Goal: Information Seeking & Learning: Learn about a topic

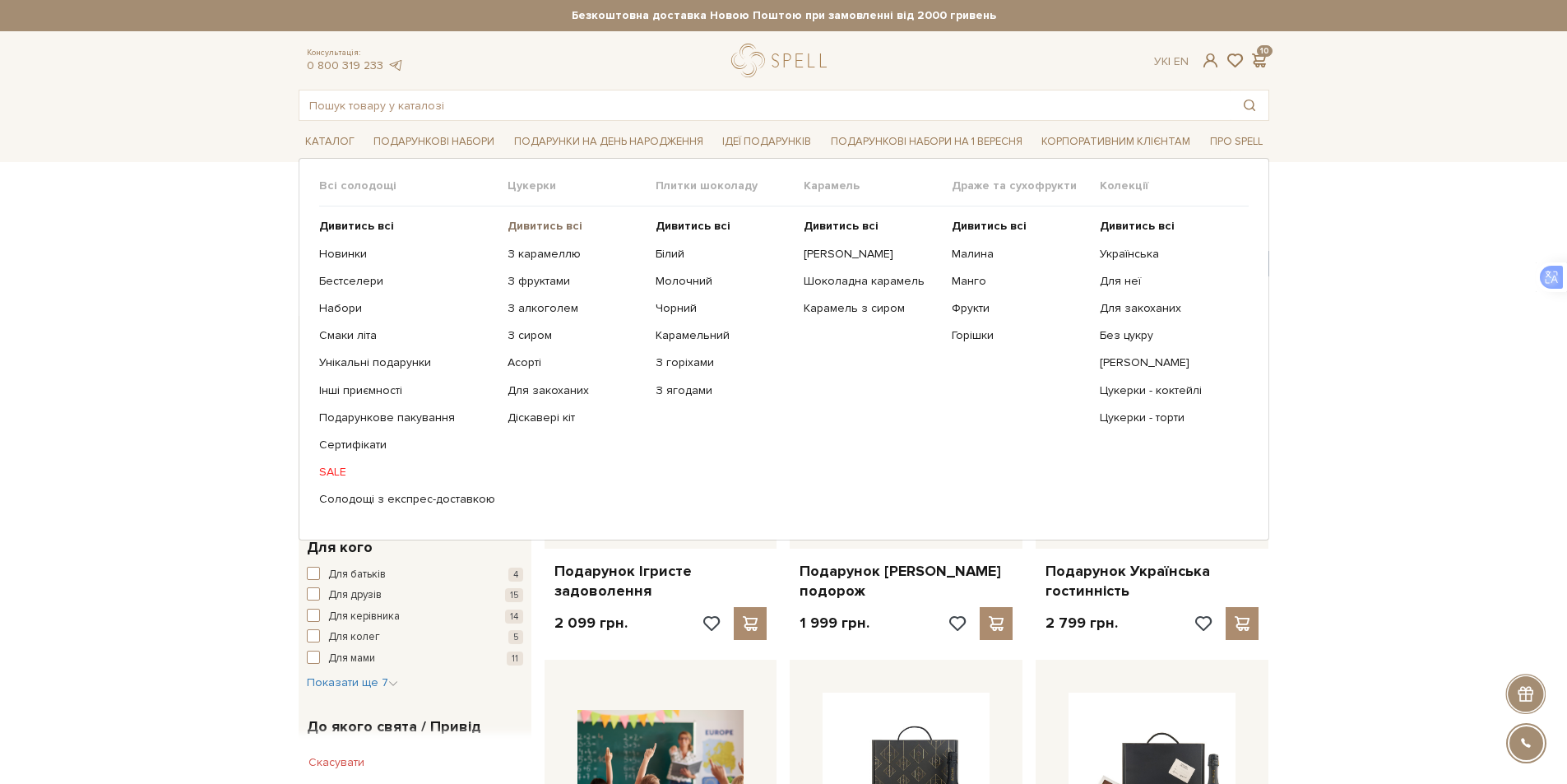
click at [539, 224] on b "Дивитись всі" at bounding box center [545, 226] width 75 height 14
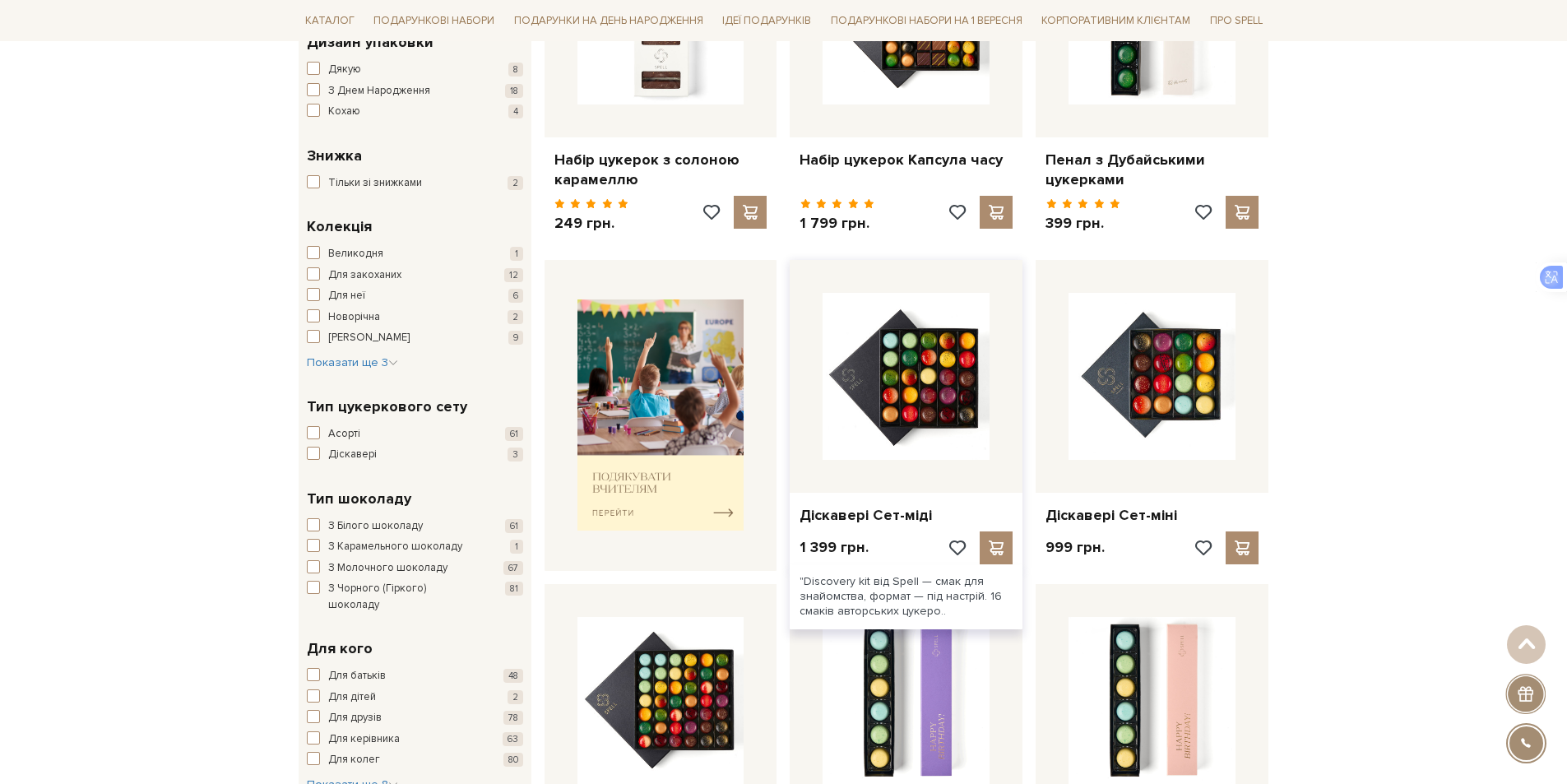
scroll to position [1316, 0]
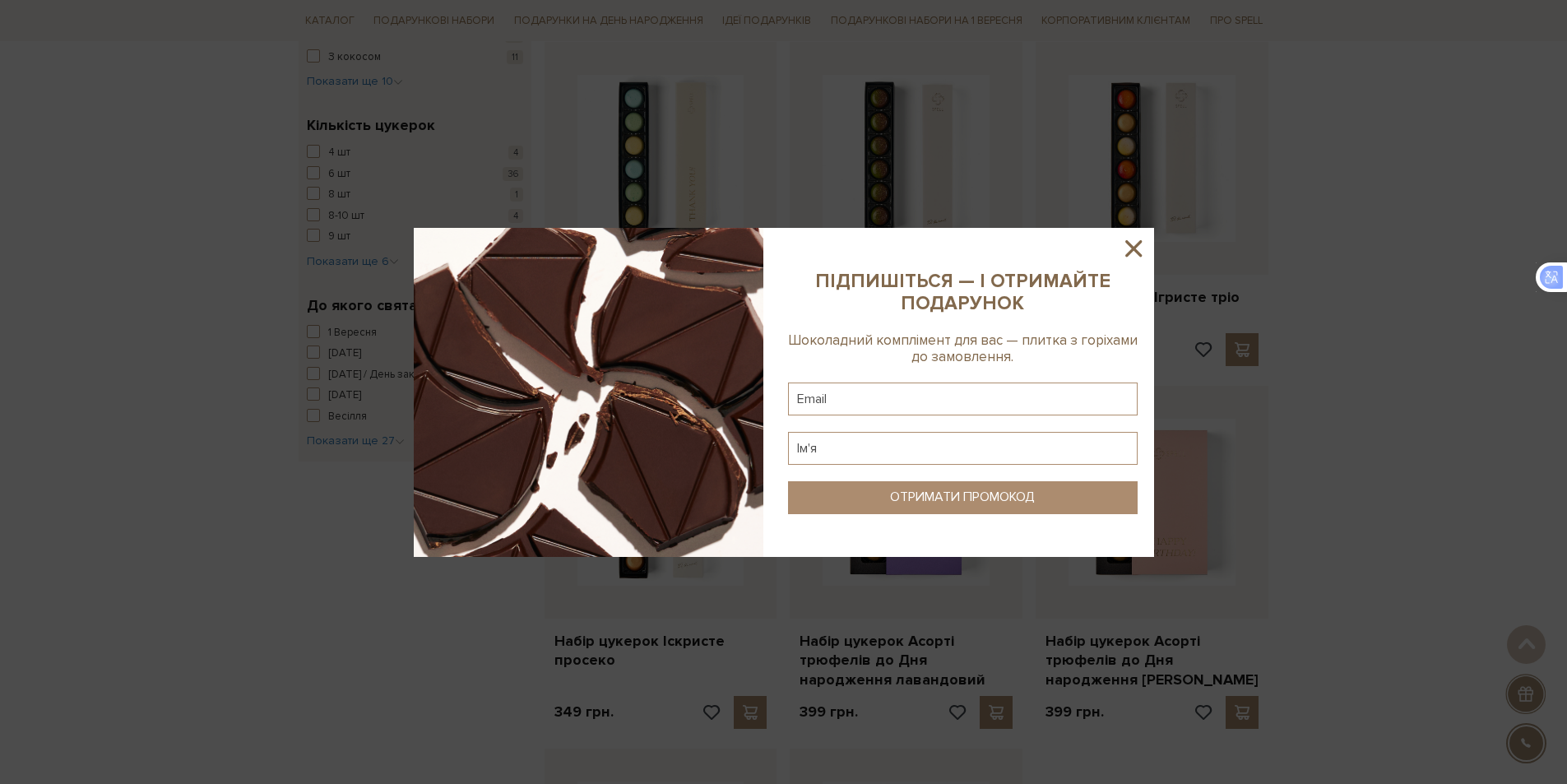
click at [1138, 249] on icon at bounding box center [1134, 248] width 28 height 28
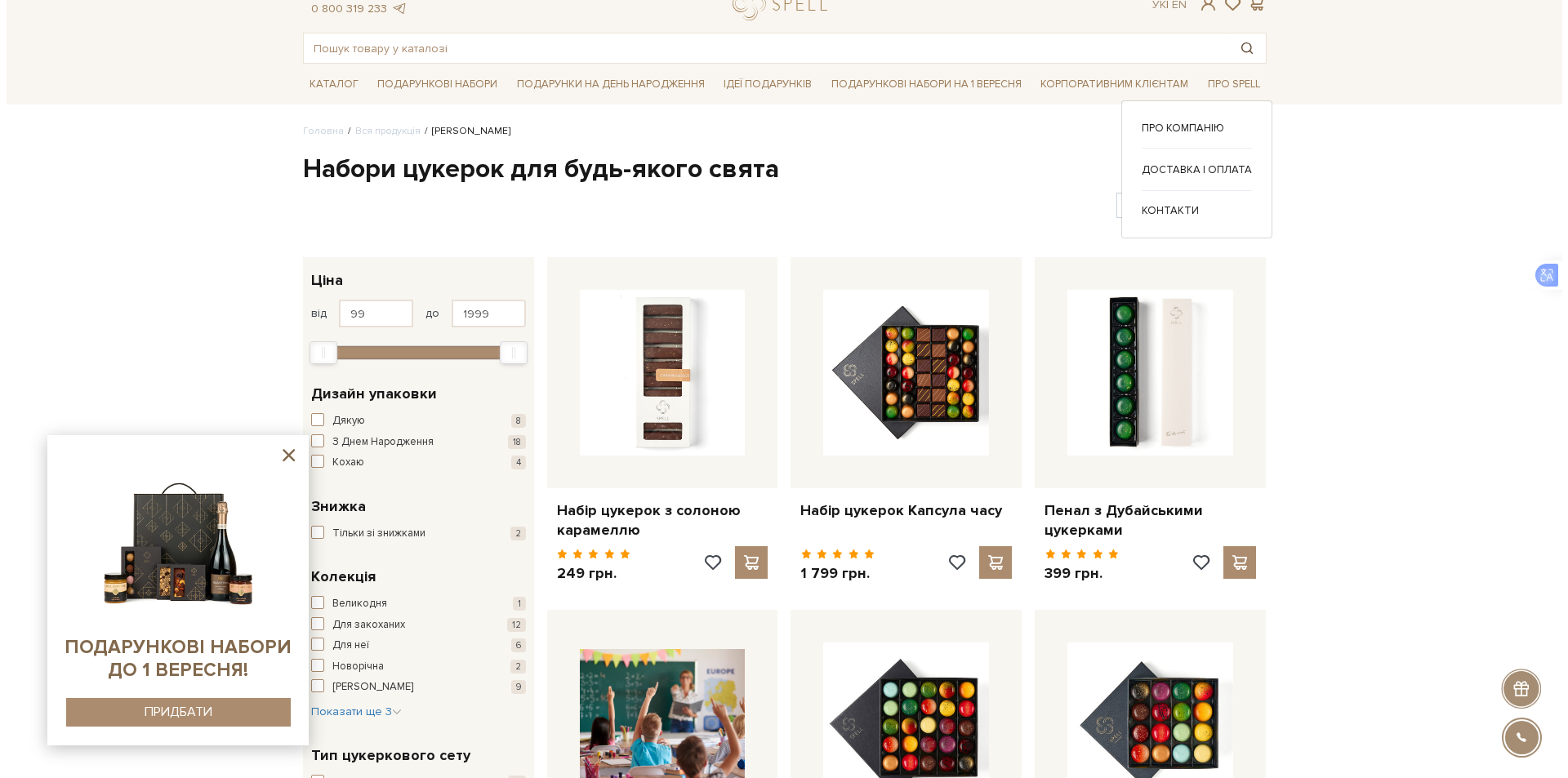
scroll to position [0, 0]
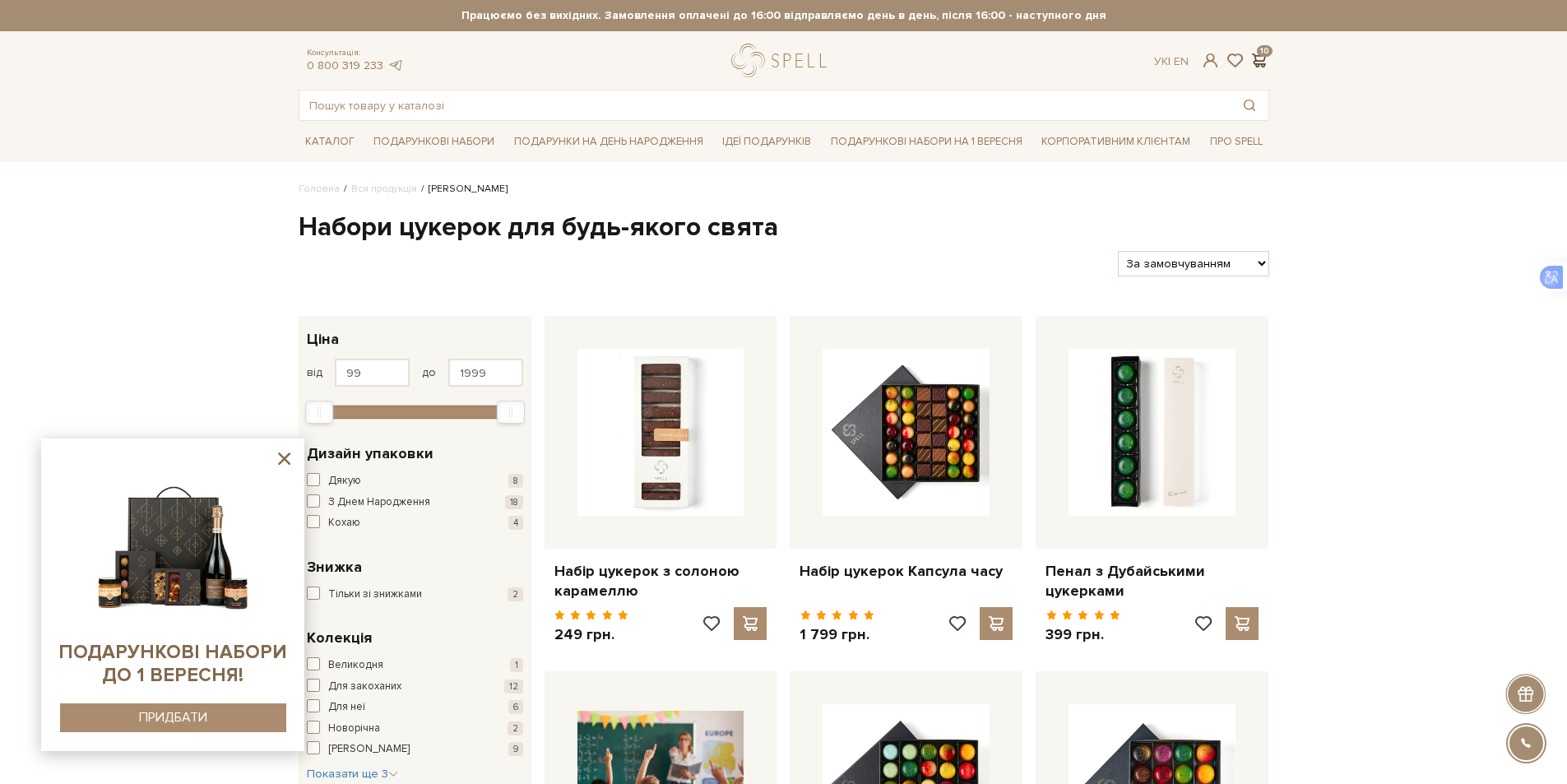
click at [1257, 58] on span at bounding box center [1260, 61] width 19 height 18
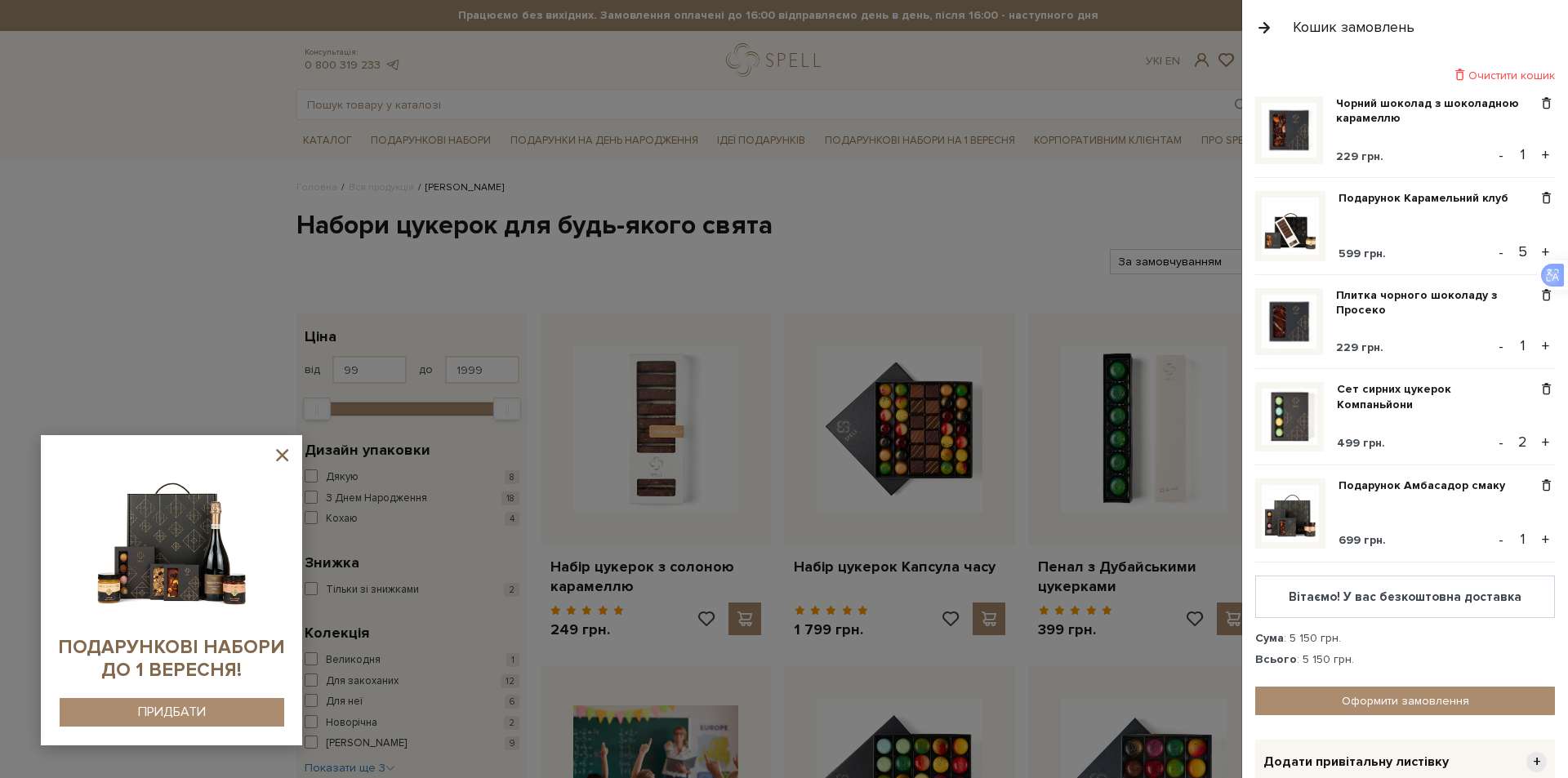
click at [1492, 255] on button "-" at bounding box center [1500, 252] width 17 height 24
click at [1492, 252] on button "-" at bounding box center [1500, 252] width 17 height 24
click at [1536, 153] on button "+" at bounding box center [1545, 155] width 19 height 24
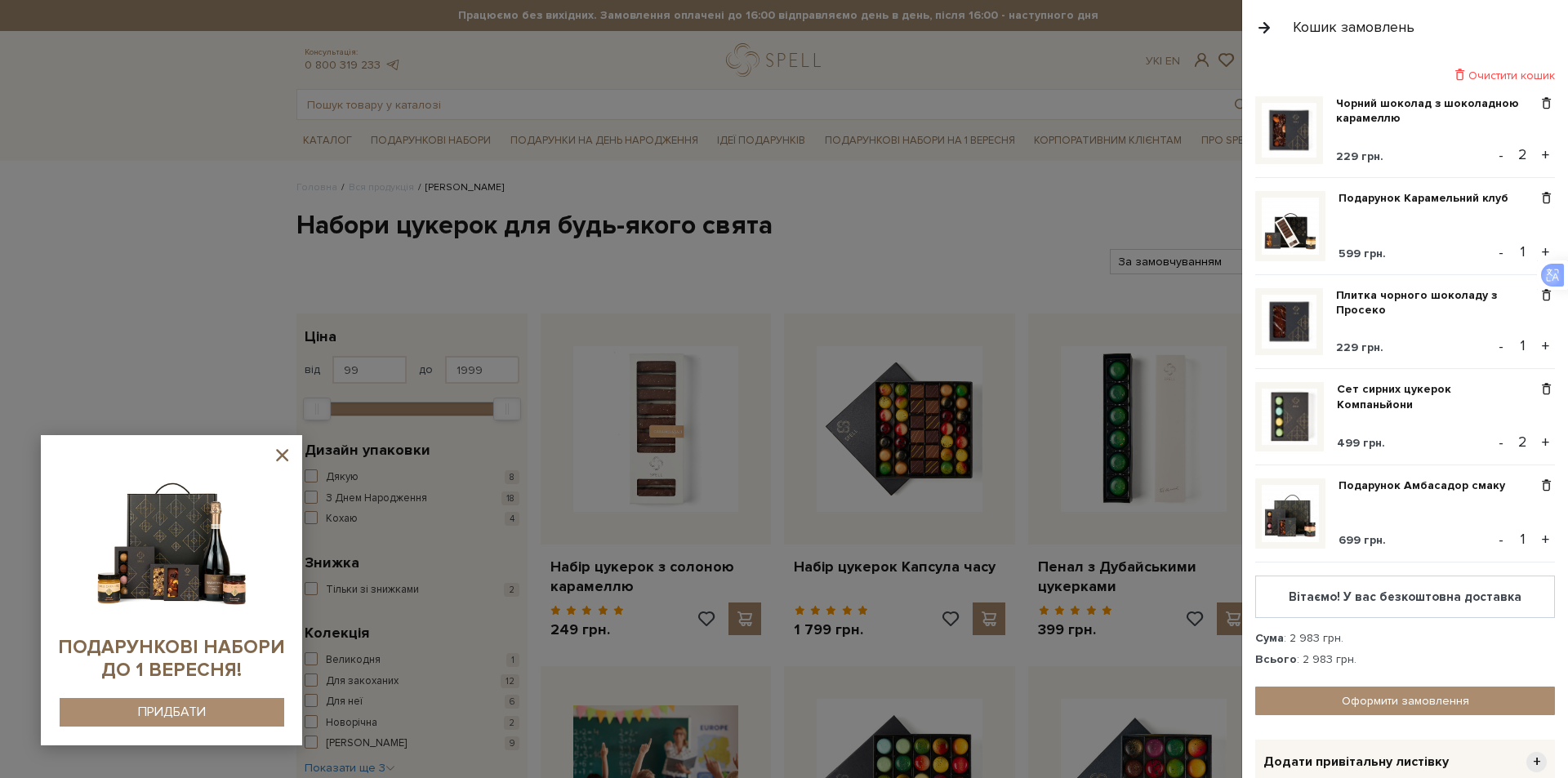
click at [1536, 153] on button "+" at bounding box center [1545, 155] width 19 height 24
click at [1536, 152] on button "+" at bounding box center [1545, 155] width 19 height 24
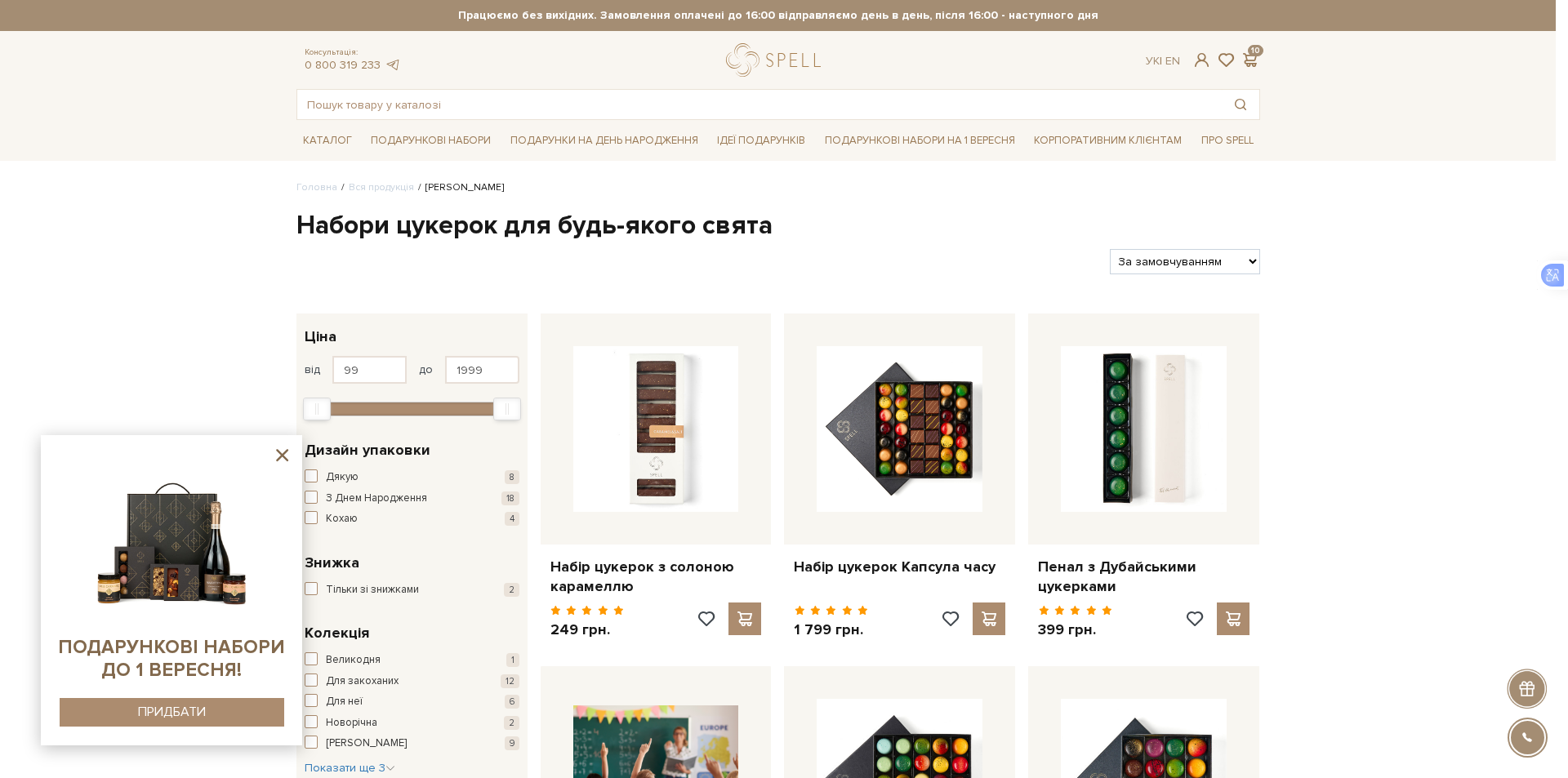
click at [662, 400] on div at bounding box center [784, 389] width 1568 height 778
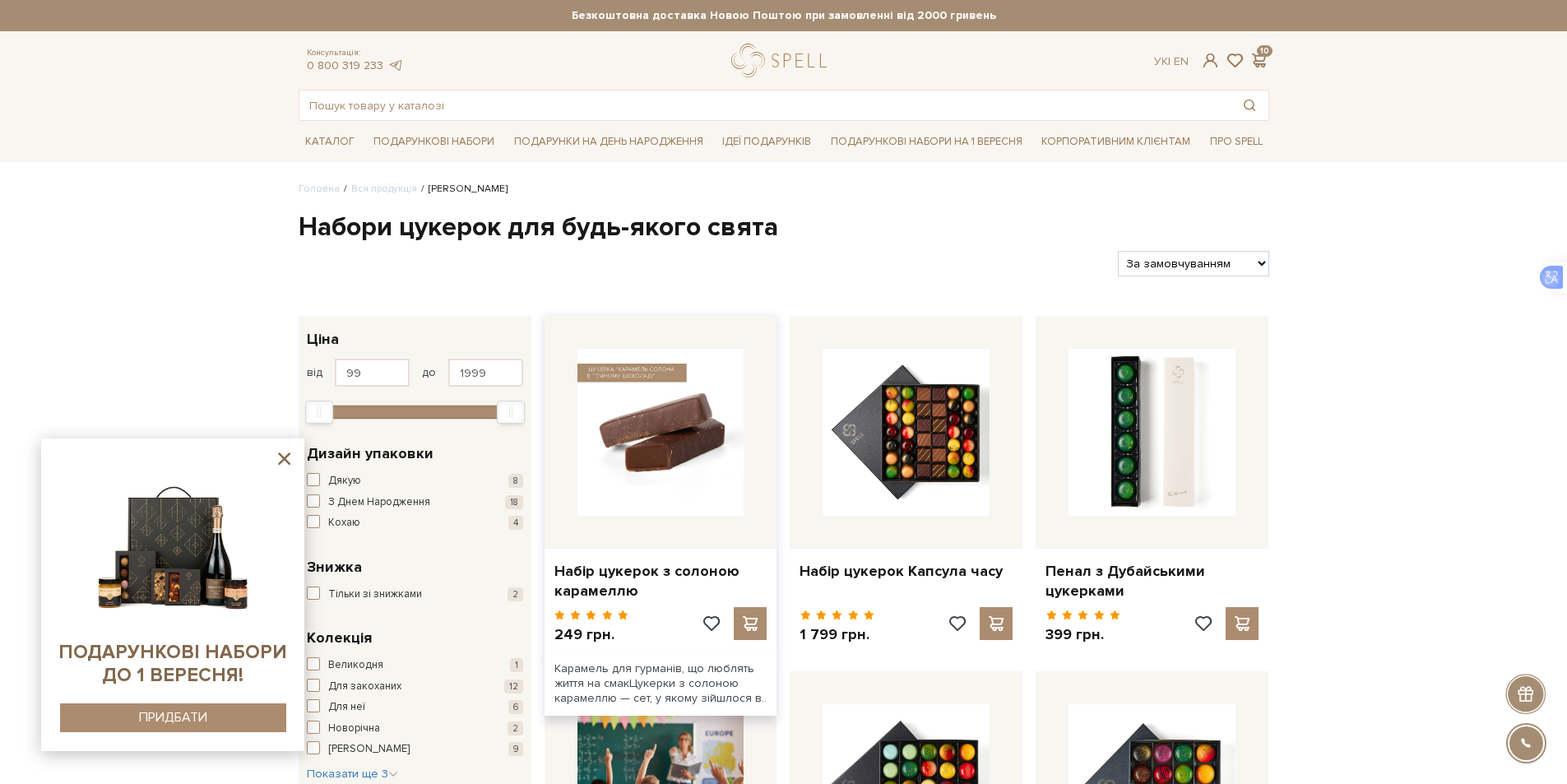
click at [660, 409] on img at bounding box center [661, 432] width 167 height 167
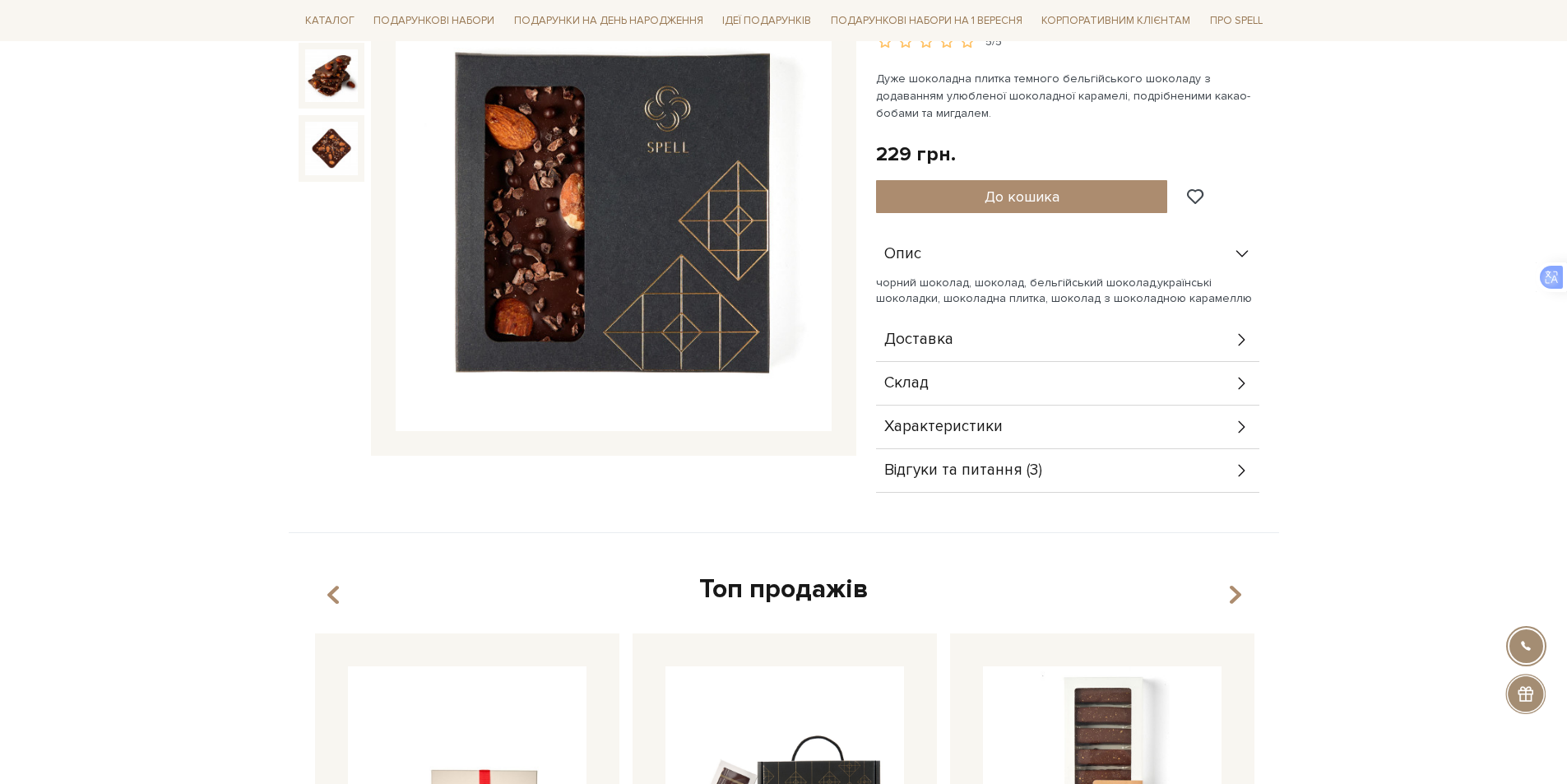
click at [1072, 425] on div "Характеристики" at bounding box center [1068, 427] width 384 height 43
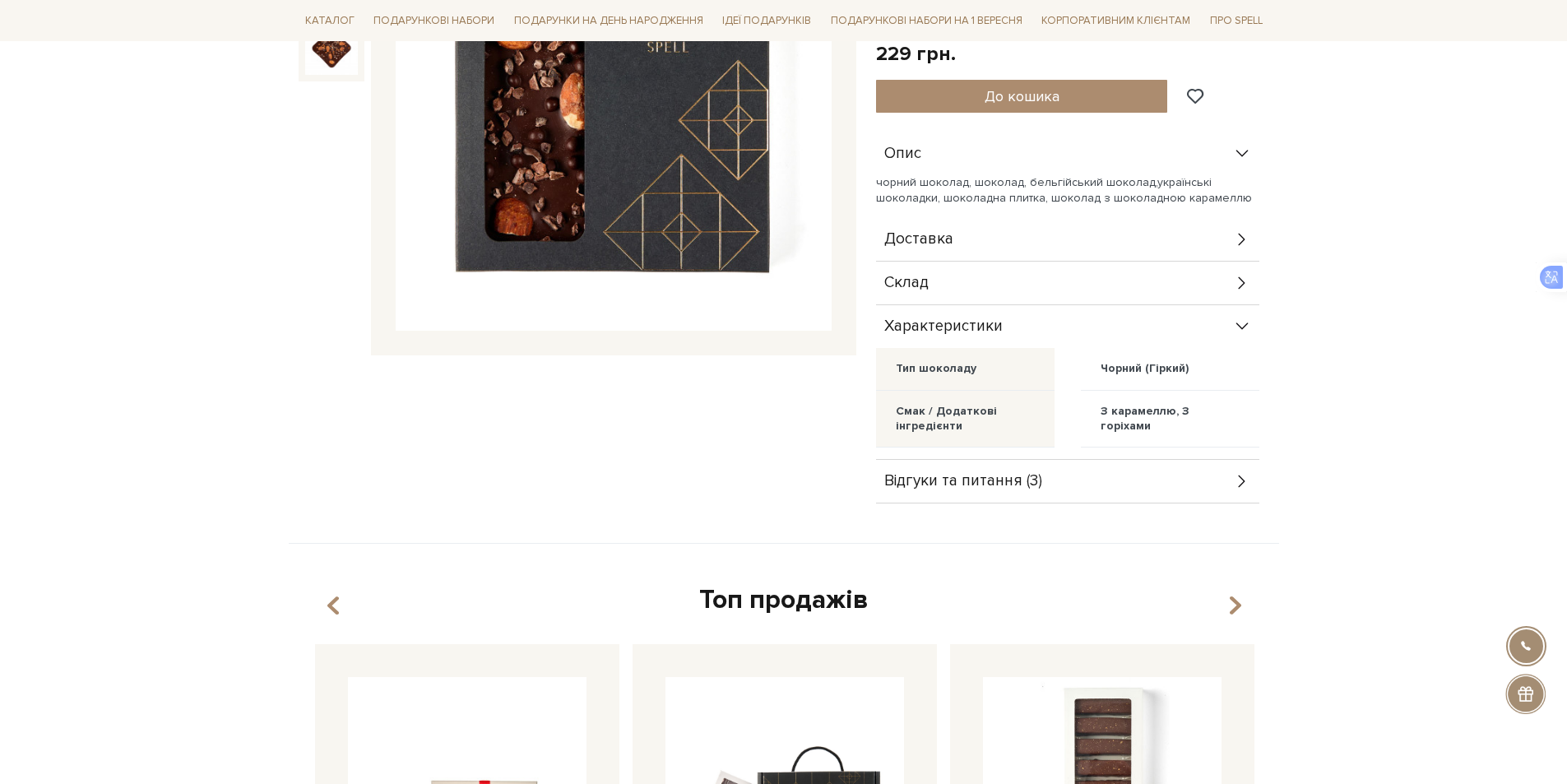
scroll to position [411, 0]
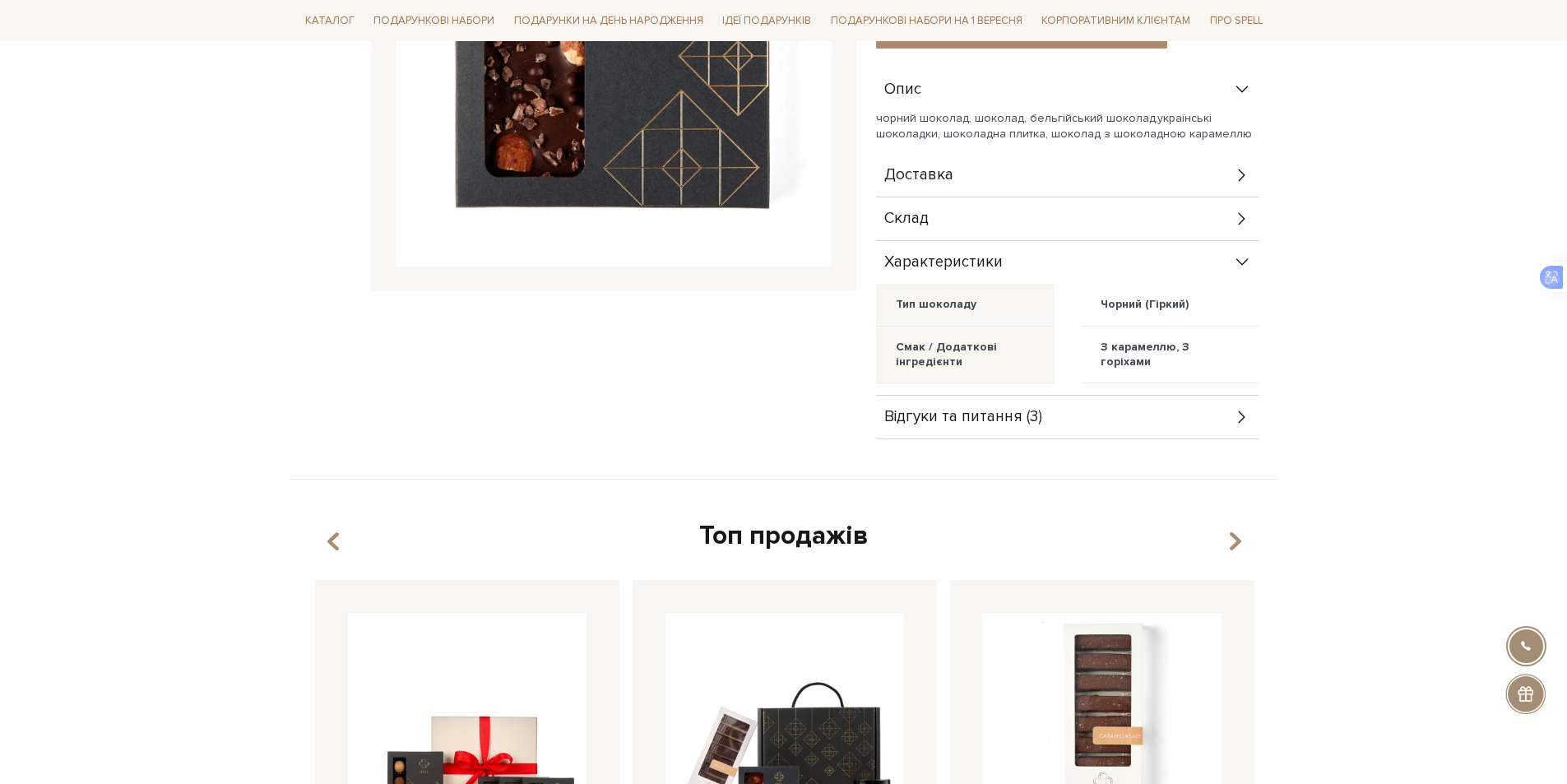
click at [1242, 420] on icon at bounding box center [1241, 417] width 6 height 12
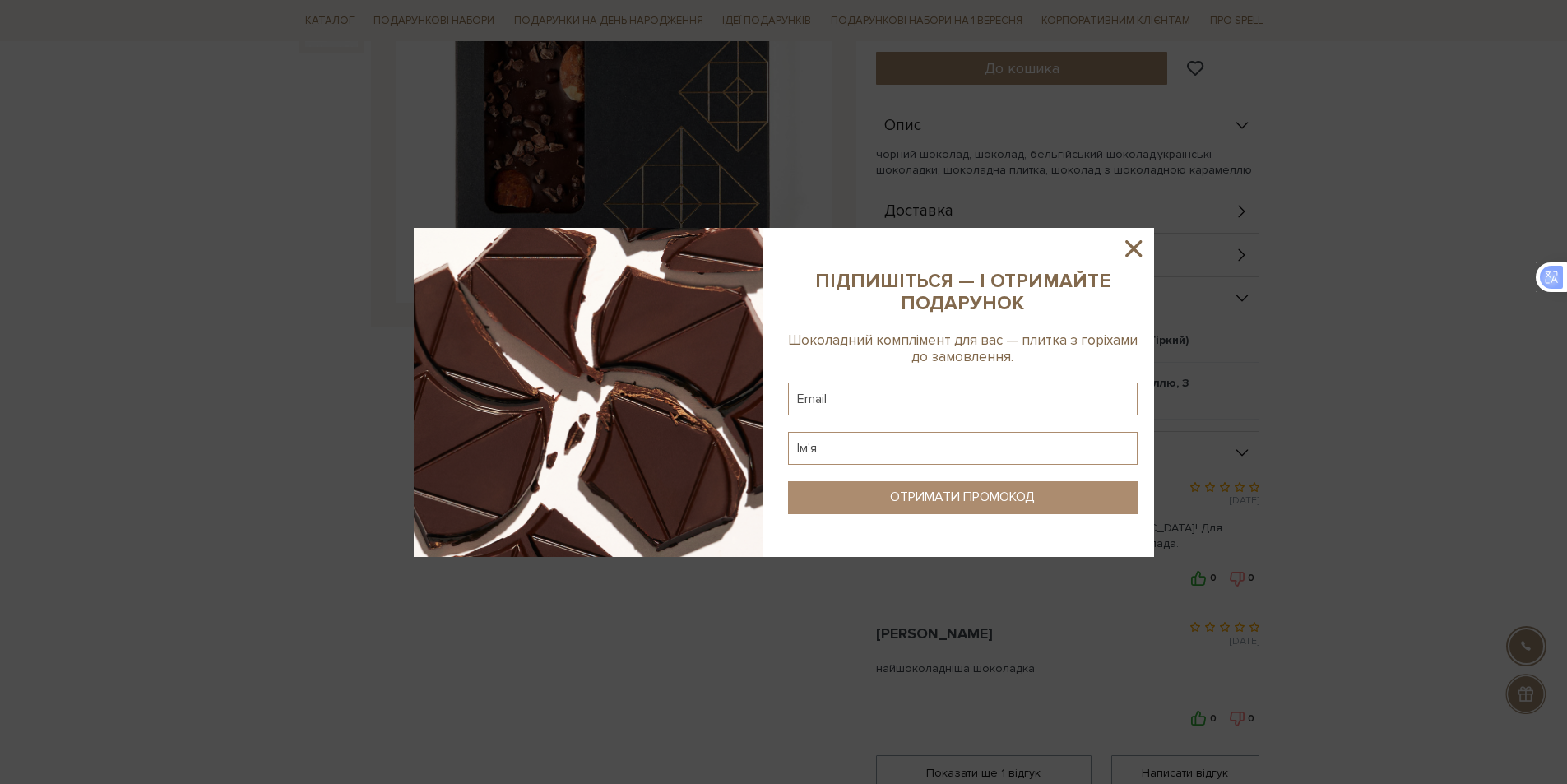
scroll to position [247, 0]
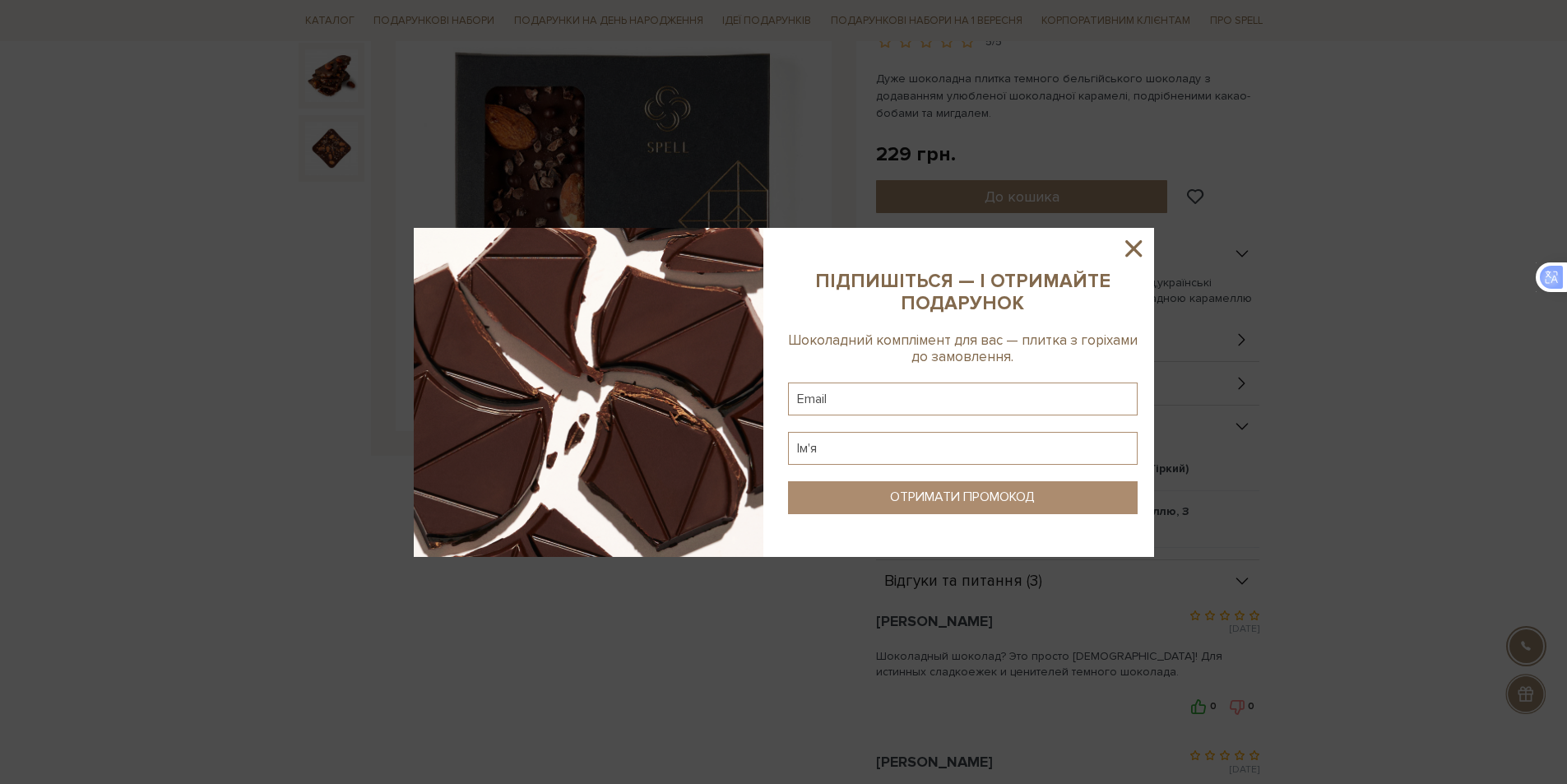
click at [1130, 246] on icon at bounding box center [1133, 248] width 17 height 17
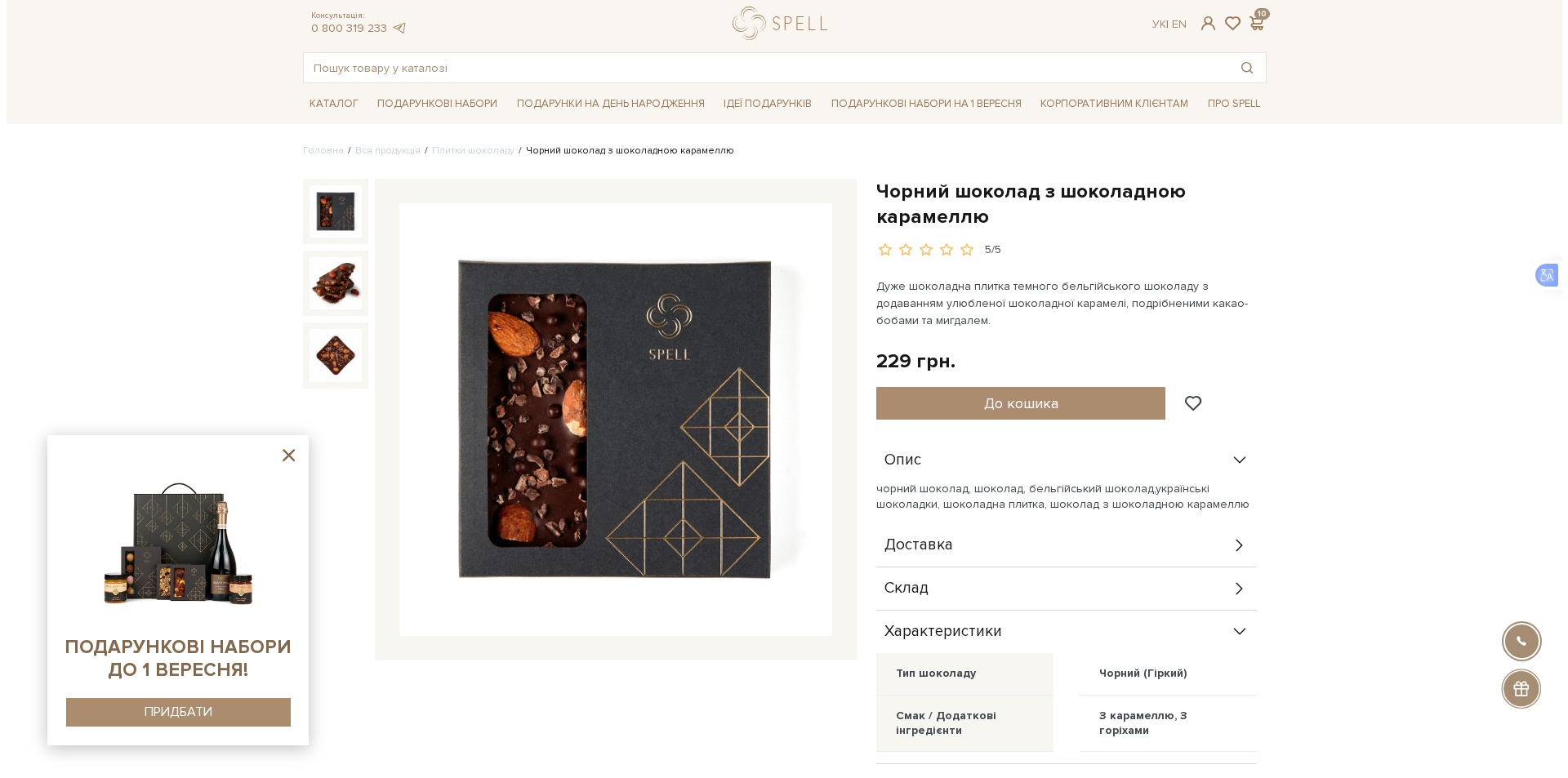
scroll to position [0, 0]
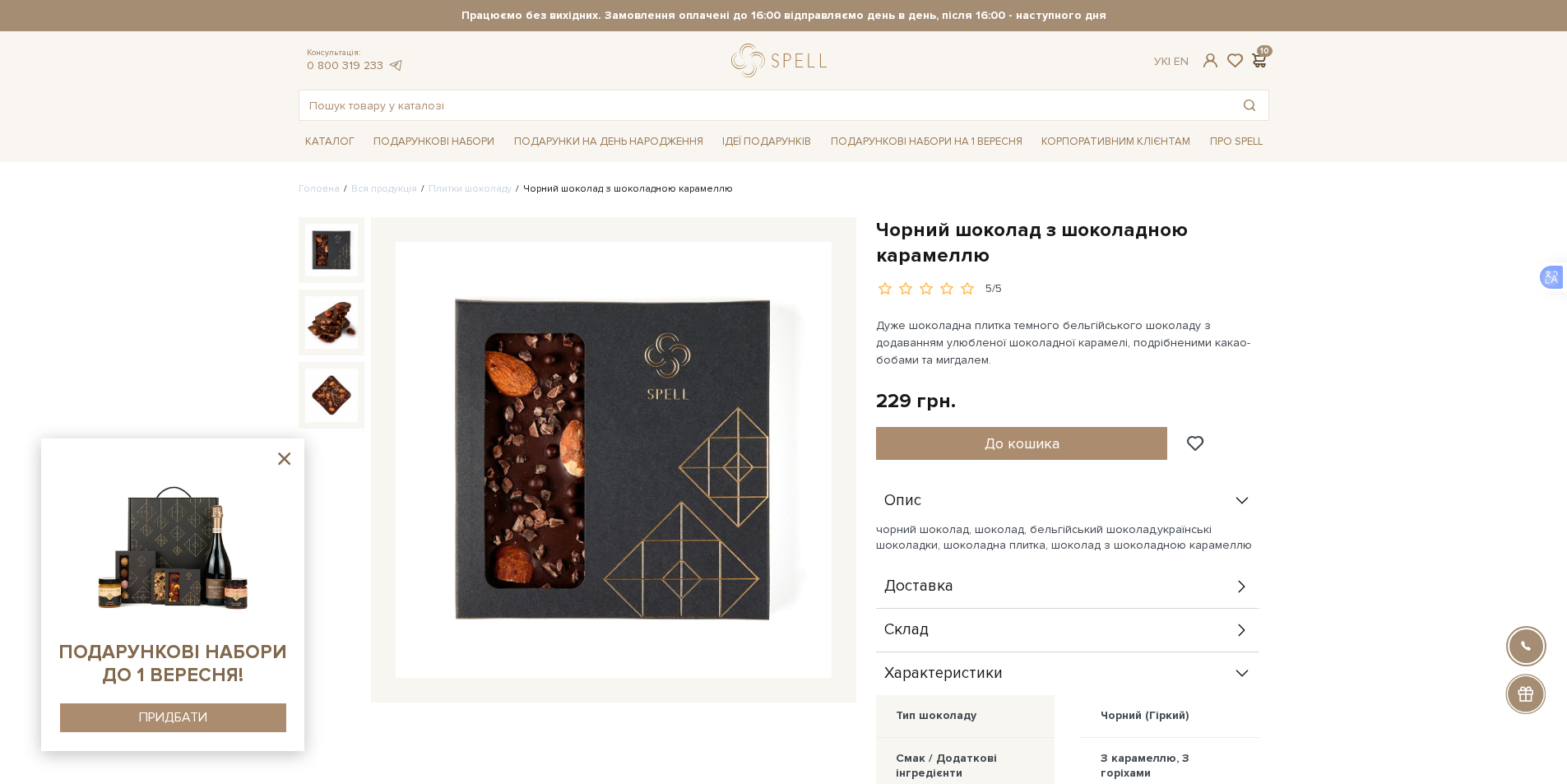
click at [1260, 57] on span at bounding box center [1260, 61] width 19 height 18
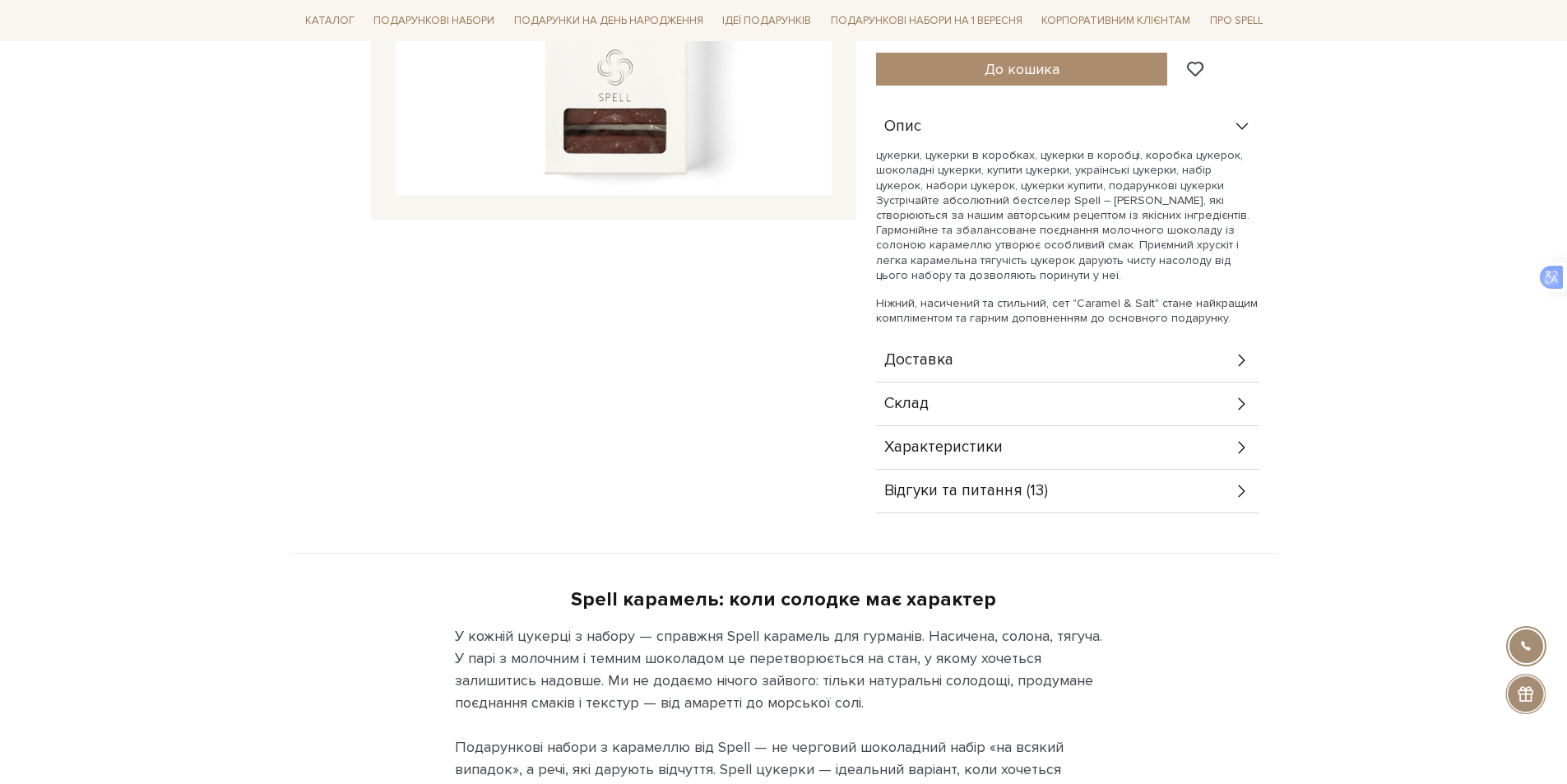
scroll to position [493, 0]
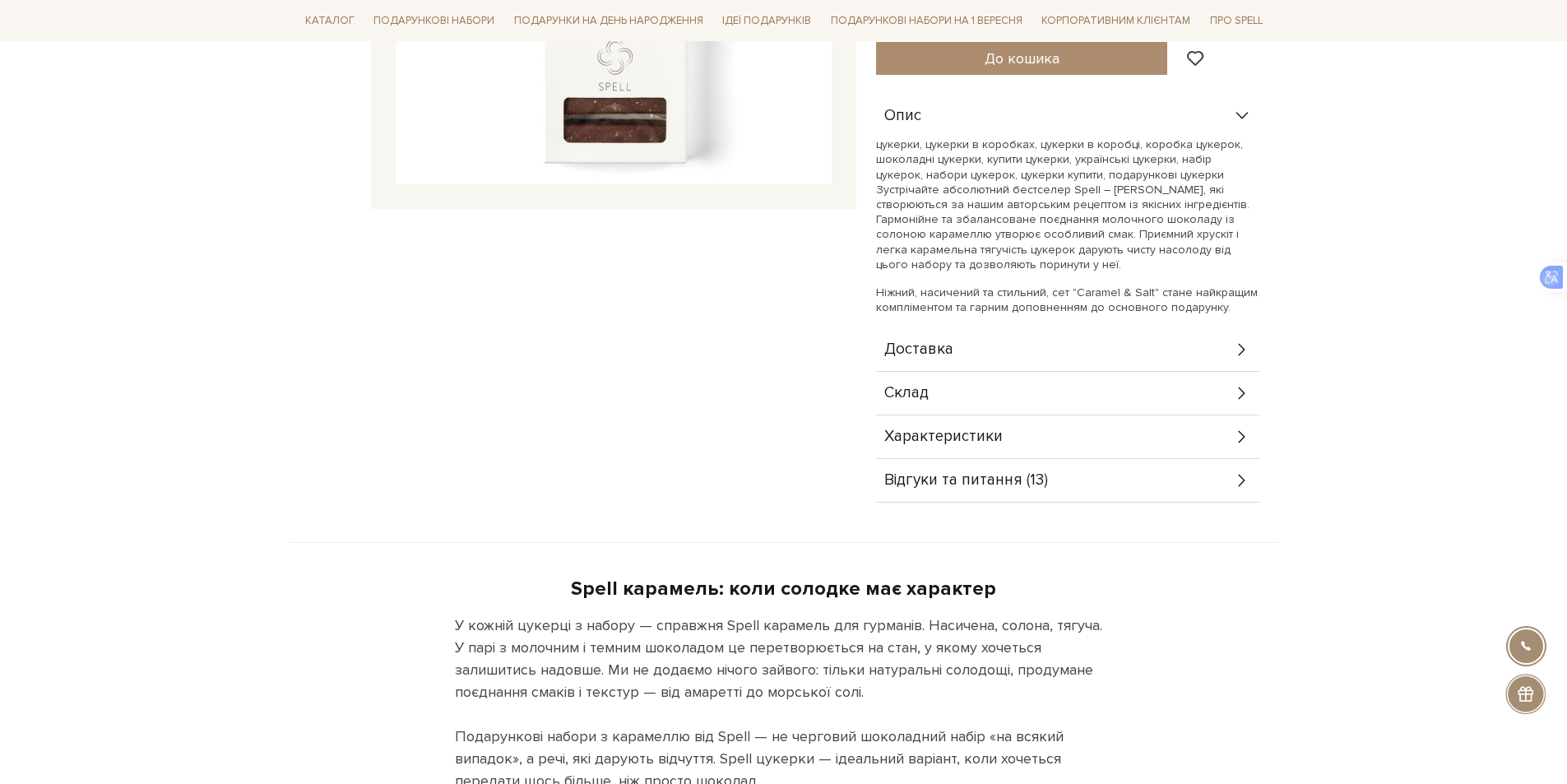
click at [1231, 429] on div "Характеристики" at bounding box center [1068, 436] width 384 height 43
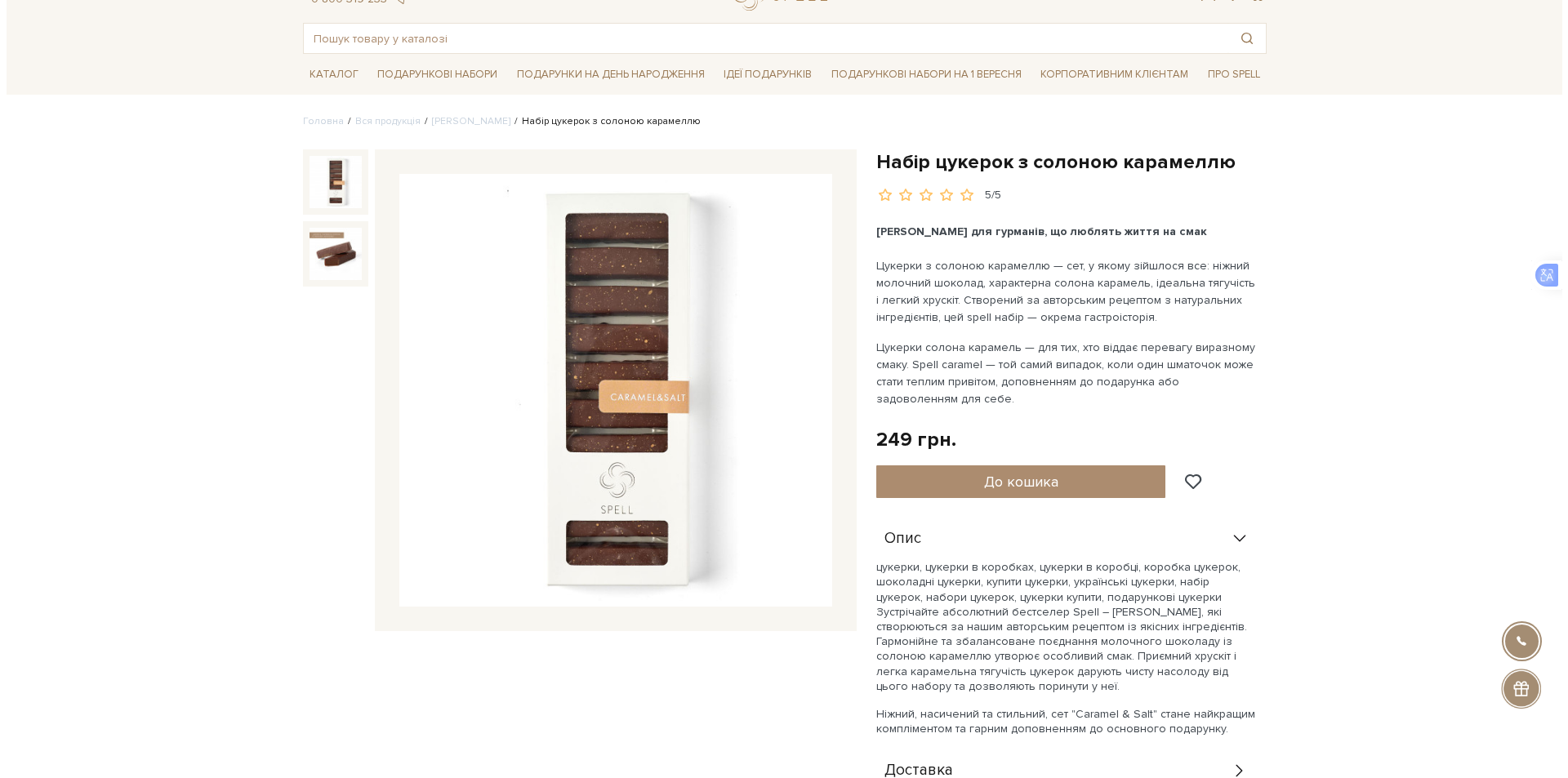
scroll to position [0, 0]
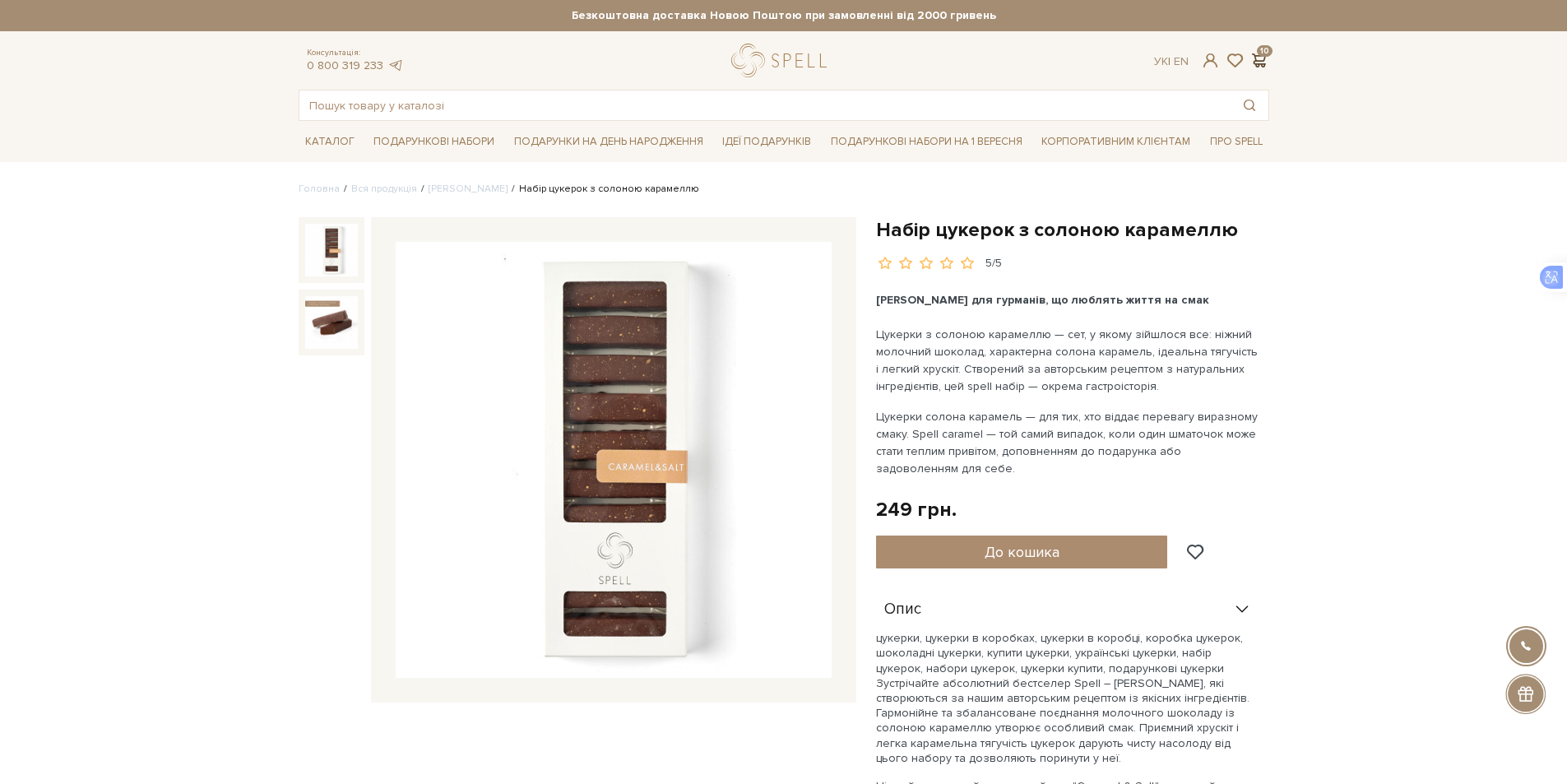
click at [1265, 54] on span at bounding box center [1260, 61] width 19 height 18
